Goal: Complete application form

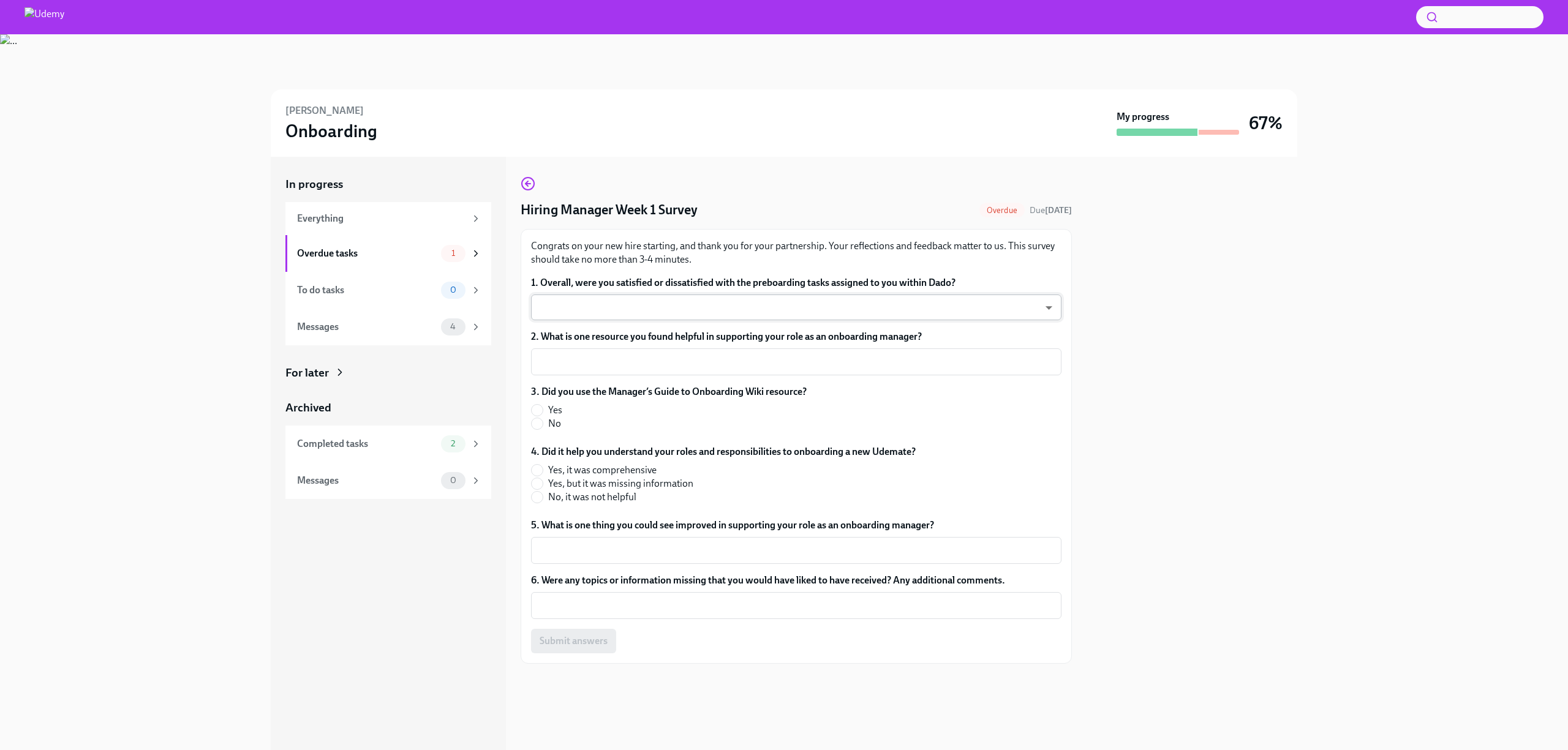
click at [772, 312] on body "[PERSON_NAME] Onboarding My progress 67% In progress Everything Overdue tasks 1…" at bounding box center [784, 375] width 1568 height 750
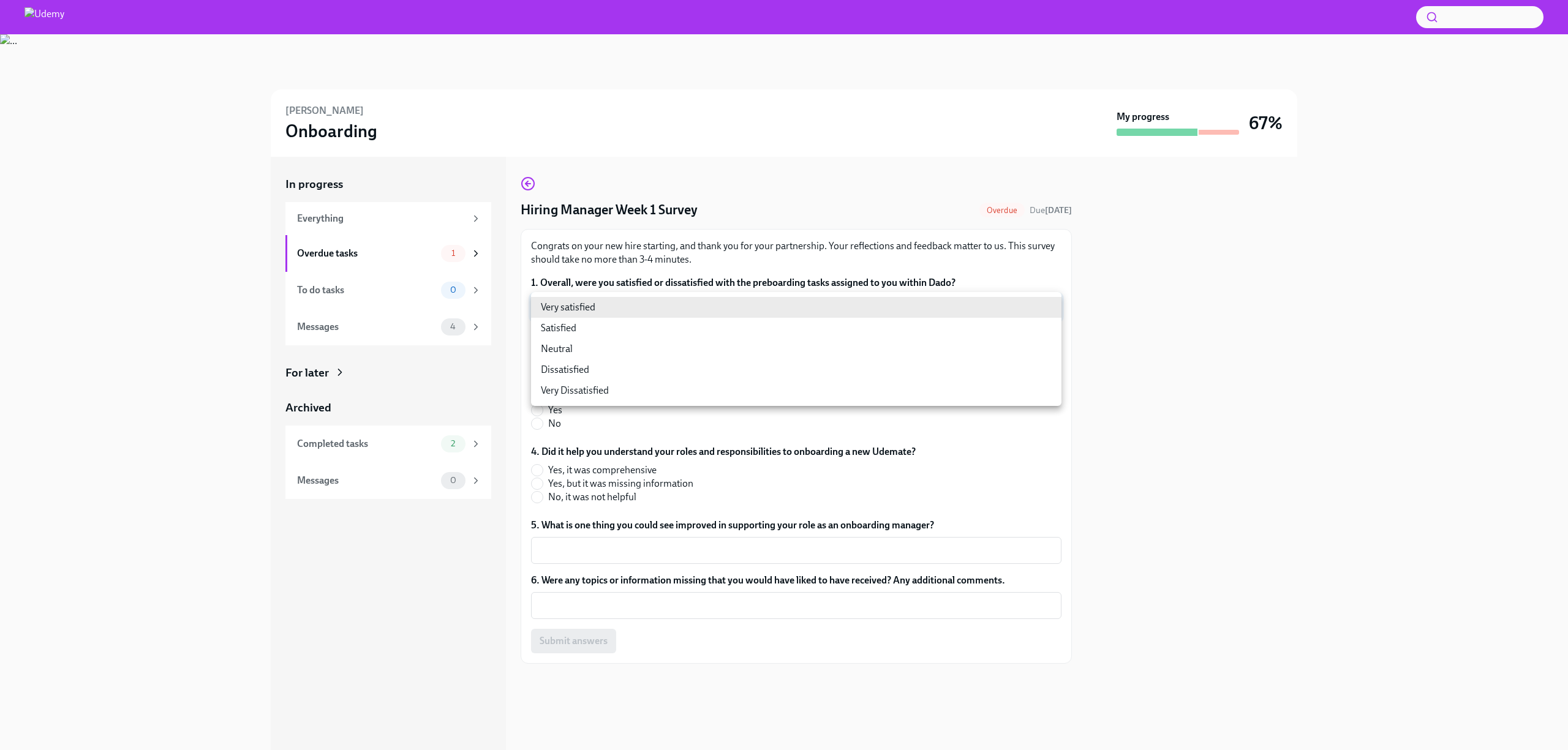
click at [617, 330] on li "Satisfied" at bounding box center [796, 328] width 530 height 21
type input "cV6QxkdTU"
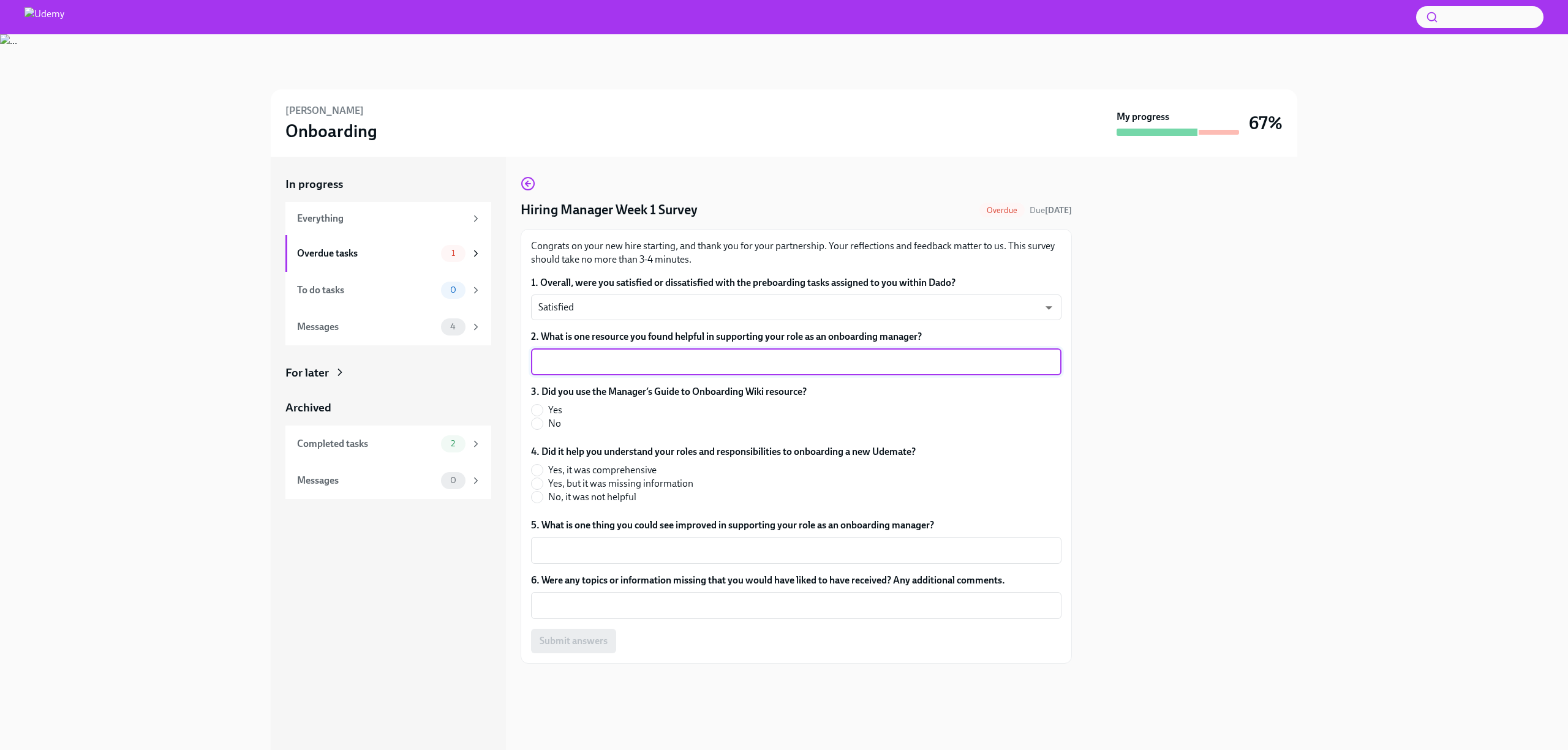
click at [608, 365] on textarea "2. What is one resource you found helpful in supporting your role as an onboard…" at bounding box center [797, 361] width 516 height 14
click at [535, 362] on div "Wiki x ​" at bounding box center [796, 361] width 530 height 27
type textarea "Manager's Guide Wiki"
click at [540, 410] on input "Yes" at bounding box center [537, 411] width 11 height 11
radio input "true"
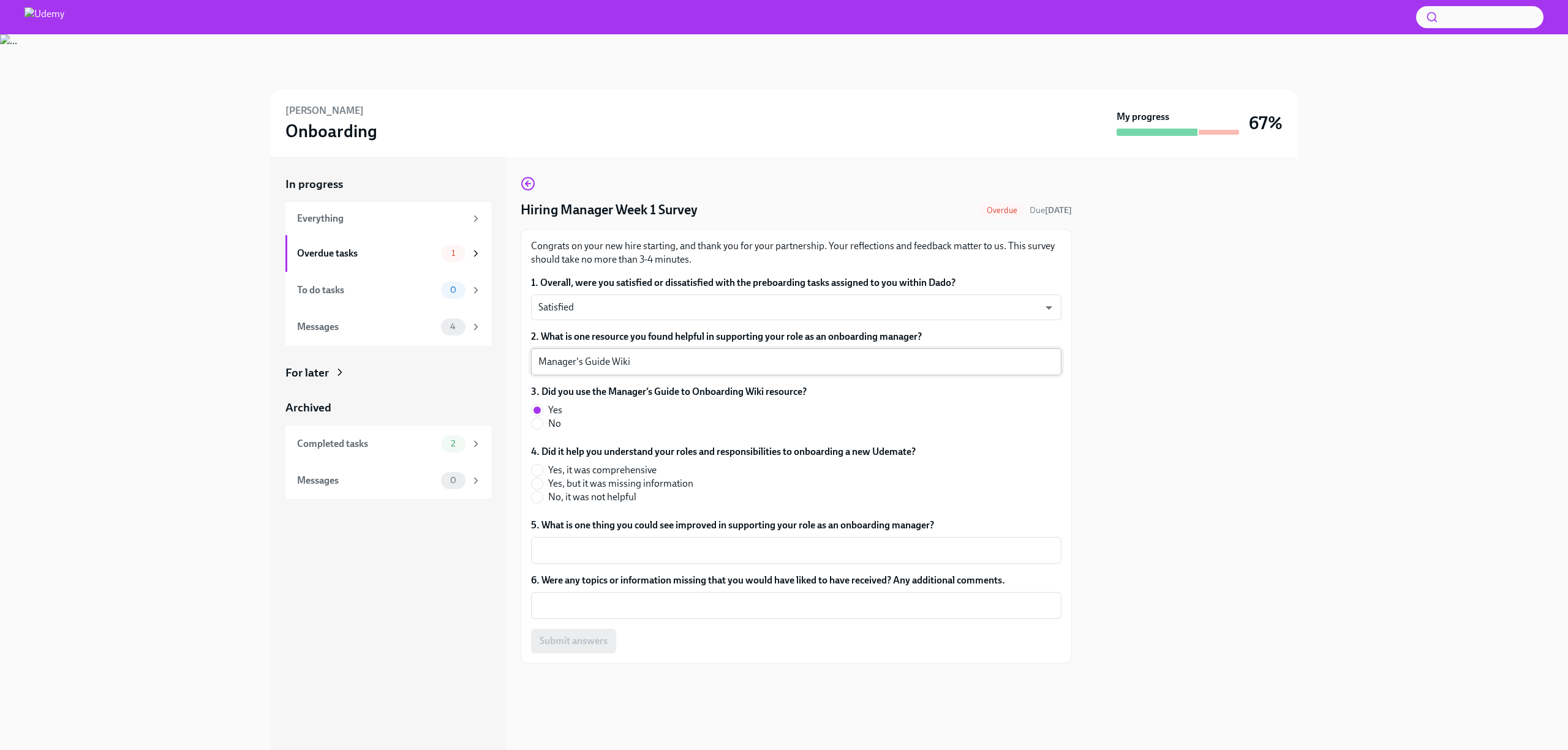
click at [652, 358] on textarea "Manager's Guide Wiki" at bounding box center [797, 361] width 516 height 14
type textarea "Manager's Guide Wiki & Onboarding Plan Template"
click at [580, 473] on span "Yes, it was comprehensive" at bounding box center [602, 470] width 108 height 14
click at [543, 473] on input "Yes, it was comprehensive" at bounding box center [537, 470] width 11 height 11
radio input "true"
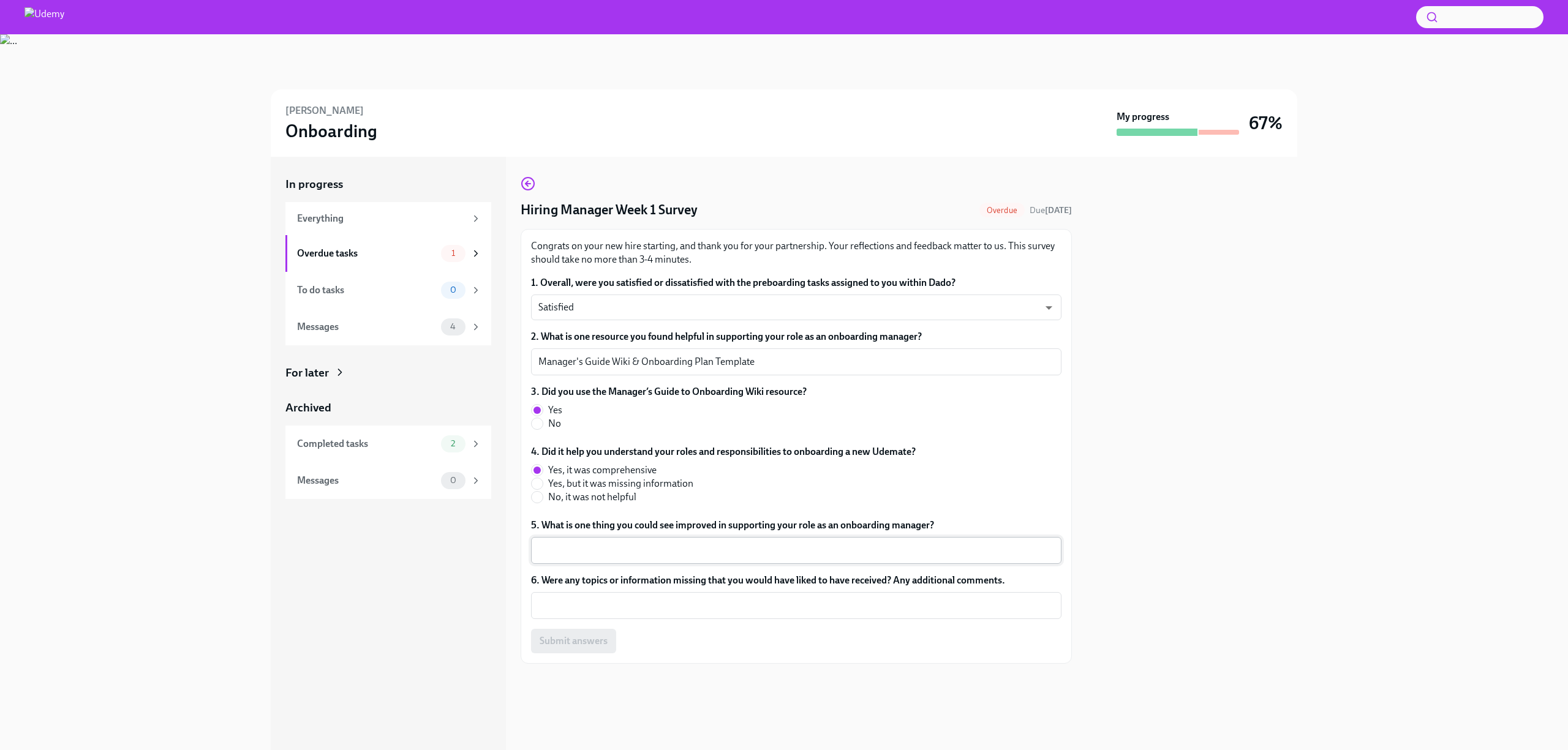
click at [584, 558] on div "x ​" at bounding box center [796, 550] width 530 height 27
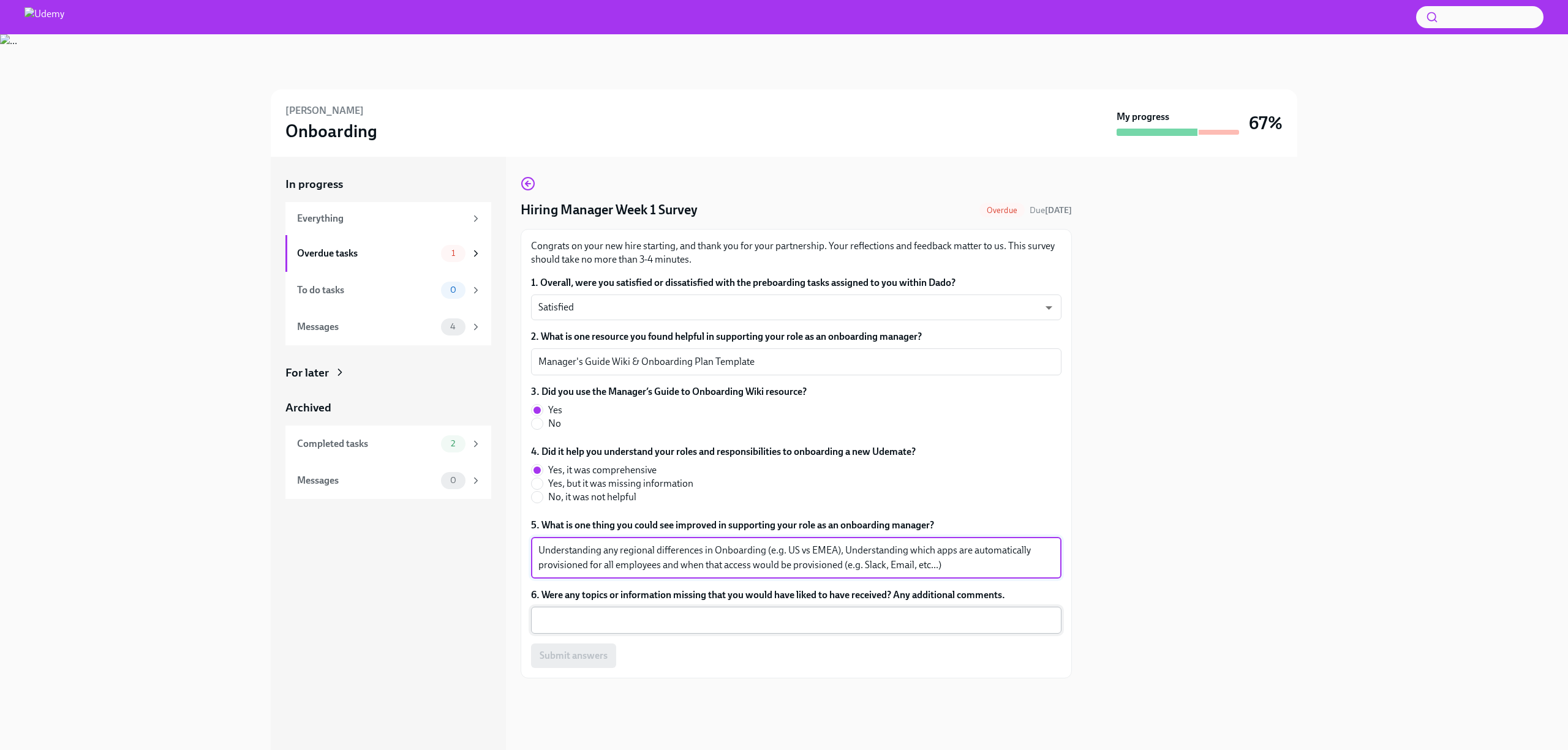
click at [689, 625] on textarea "6. Were any topics or information missing that you would have liked to have rec…" at bounding box center [797, 620] width 516 height 14
click at [840, 552] on textarea "Understanding any regional differences in Onboarding (e.g. US vs EMEA), Underst…" at bounding box center [797, 558] width 516 height 29
click at [956, 567] on textarea "Understanding any regional differences in Onboarding (e.g. US vs EMEA), Underst…" at bounding box center [797, 558] width 516 height 29
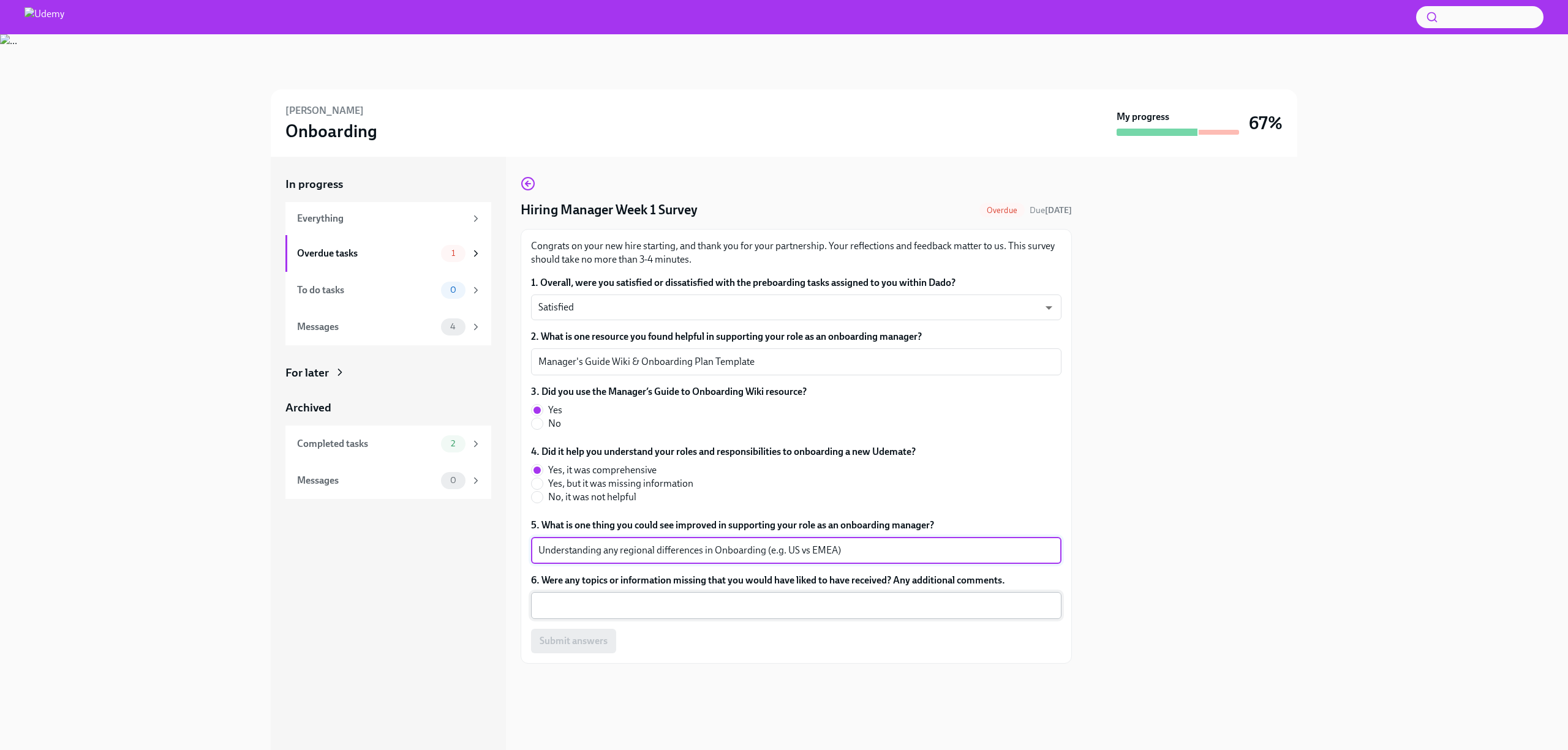
type textarea "Understanding any regional differences in Onboarding (e.g. US vs EMEA)"
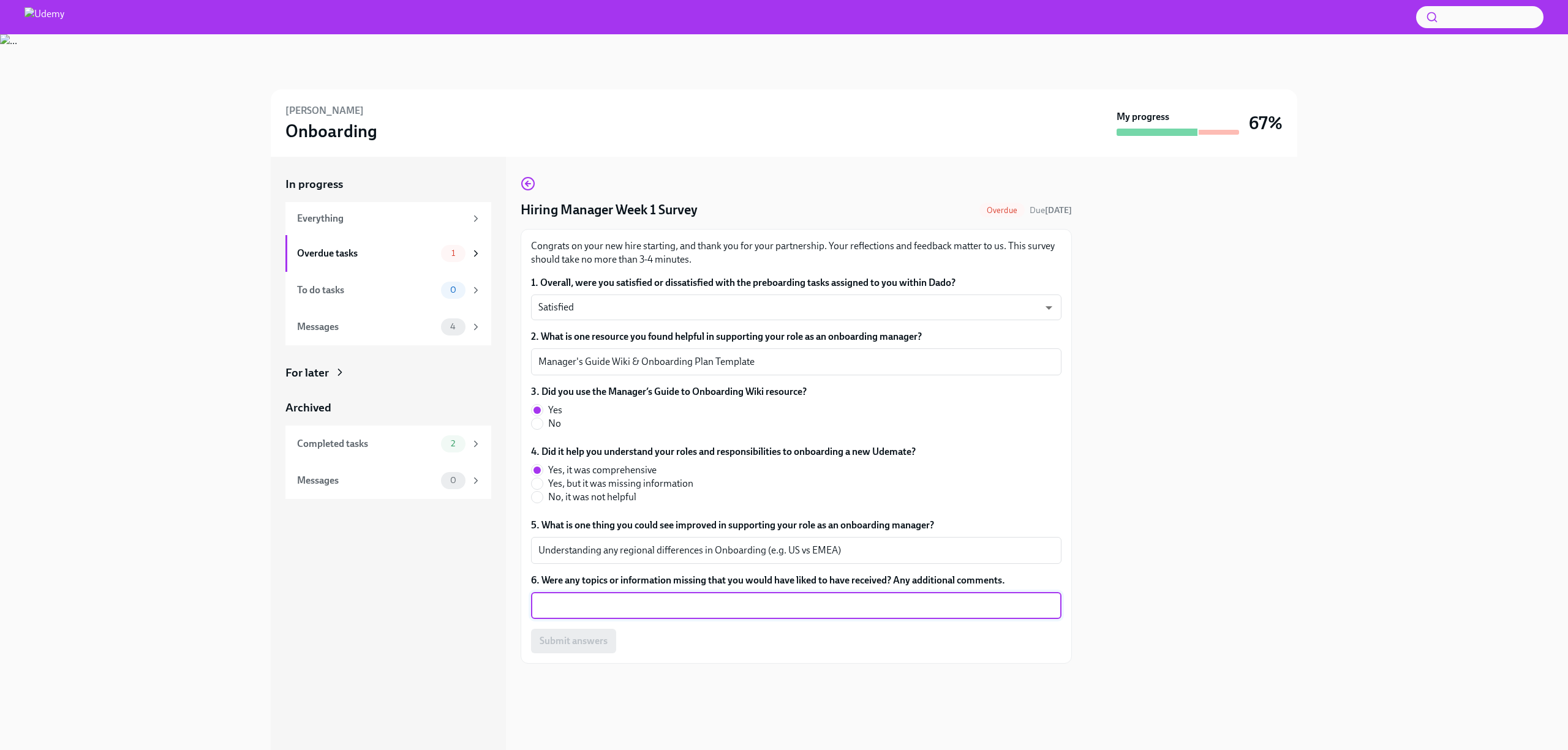
click at [895, 608] on textarea "6. Were any topics or information missing that you would have liked to have rec…" at bounding box center [797, 605] width 516 height 14
paste textarea ", Understanding which apps are automatically provisioned for all employees and …"
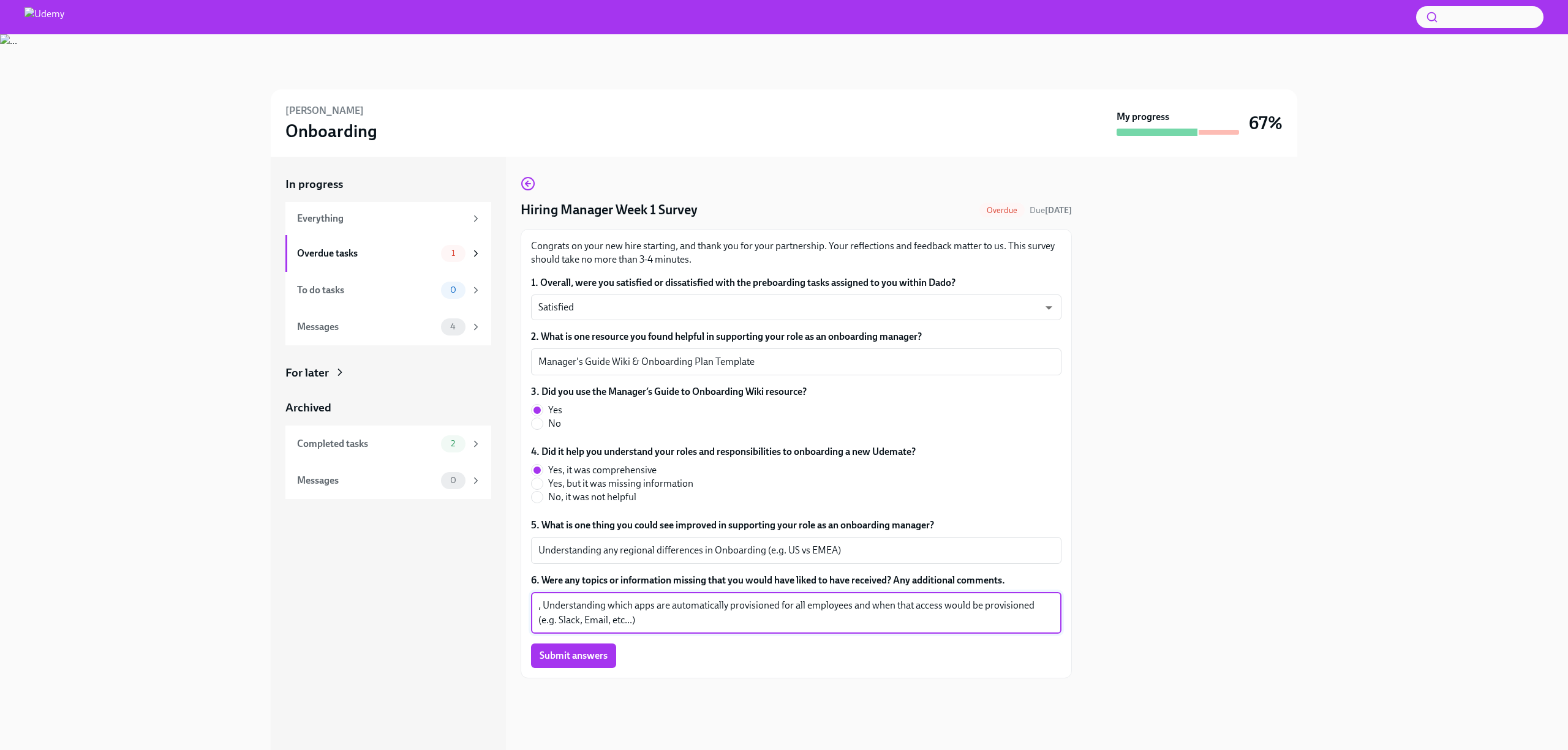
click at [543, 607] on textarea ", Understanding which apps are automatically provisioned for all employees and …" at bounding box center [797, 612] width 516 height 29
type textarea "Understanding which apps are automatically provisioned for all employees and wh…"
click at [554, 652] on span "Submit answers" at bounding box center [573, 656] width 68 height 12
